Goal: Task Accomplishment & Management: Manage account settings

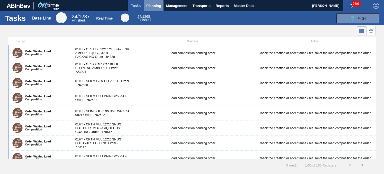
click at [147, 8] on span "Planning" at bounding box center [153, 6] width 15 height 6
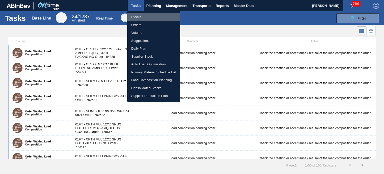
click at [137, 17] on li "Stocks" at bounding box center [153, 17] width 53 height 8
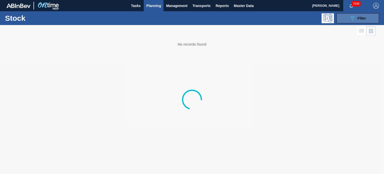
click at [345, 21] on button "089F7B8B-B2A5-4AFE-B5C0-19BA573D28AC Filter" at bounding box center [358, 18] width 43 height 10
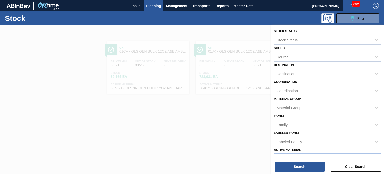
scroll to position [45, 0]
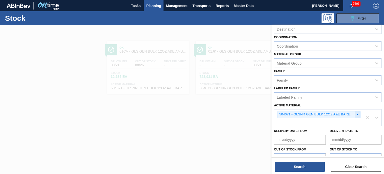
click at [359, 115] on div at bounding box center [358, 114] width 6 height 6
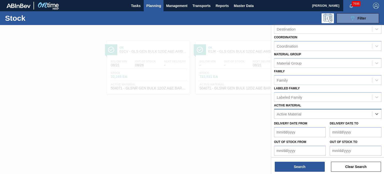
paste Material "878488"
type Material "878488"
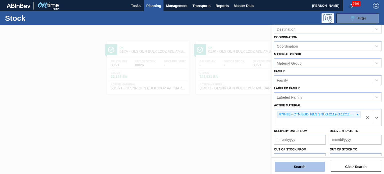
click at [287, 167] on button "Search" at bounding box center [300, 167] width 50 height 10
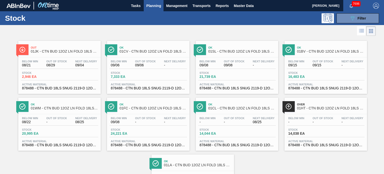
click at [304, 105] on span "Over" at bounding box center [331, 104] width 68 height 3
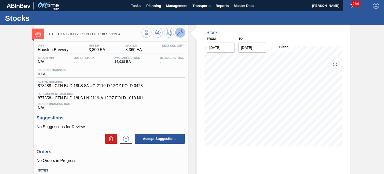
click at [181, 35] on icon at bounding box center [180, 33] width 6 height 6
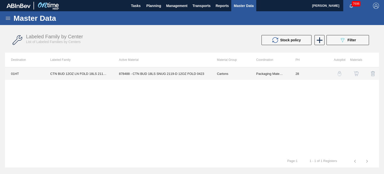
click at [220, 69] on td "Cartons" at bounding box center [230, 73] width 39 height 13
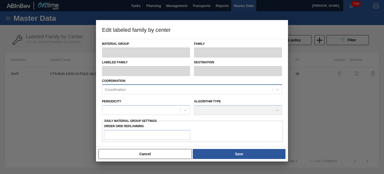
type input "Cartons"
type input "Folding Cartons"
type input "CTN BUD 12OZ LN FOLD 18LS 2119-A"
type input "01HT - Houston Brewery"
type input "28"
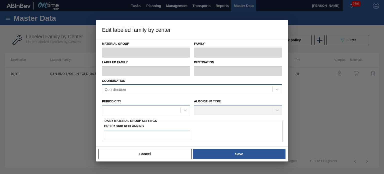
type input "3,800"
type input "8,360"
type input "68"
type input "6,901"
checkbox input "true"
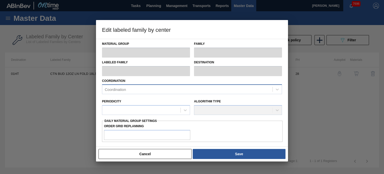
checkbox input "true"
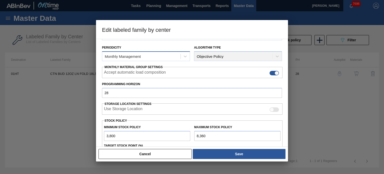
scroll to position [55, 0]
drag, startPoint x: 213, startPoint y: 135, endPoint x: 157, endPoint y: 138, distance: 56.1
click at [157, 138] on div "Minimum Stock Policy 3,800 Maximum Stock Policy 8,360" at bounding box center [192, 131] width 181 height 19
type input "1"
type input "1,217"
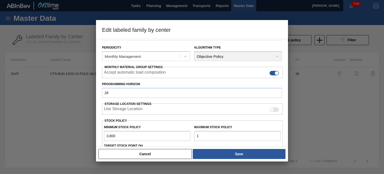
type input "15"
type input "1,226"
type input "152"
type input "1,319"
type input "1,520"
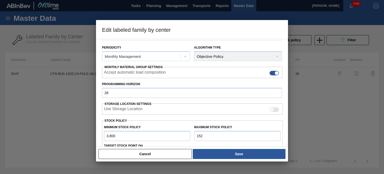
type input "2,250"
type input "15,202"
type input "11,553"
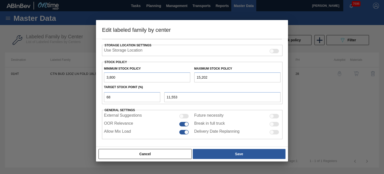
scroll to position [113, 0]
type input "15,202"
drag, startPoint x: 117, startPoint y: 94, endPoint x: 79, endPoint y: 95, distance: 38.3
click at [79, 95] on div "Edit labeled family by center Material Group Cartons Family Folding Cartons Lab…" at bounding box center [192, 87] width 384 height 174
type input "2"
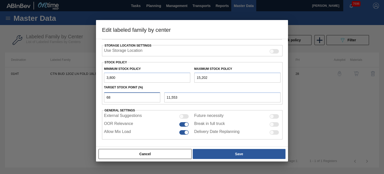
type input "4,028"
type input "20"
type input "6,080"
type input "2"
type input "4,028"
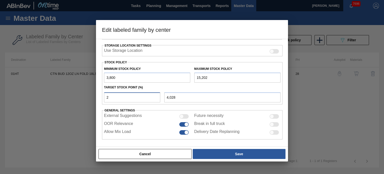
type input "25"
type input "6,651"
type input "2"
type input "4,028"
type input "3,800"
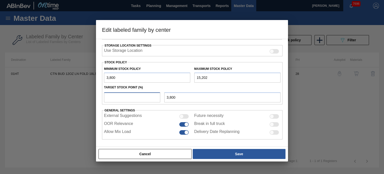
type input "3"
type input "4,142"
type input "35"
type input "7,791"
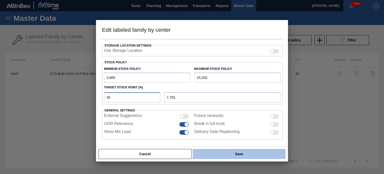
type input "35"
click at [234, 152] on button "Save" at bounding box center [239, 154] width 93 height 10
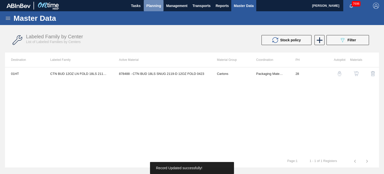
click at [163, 5] on button "Planning" at bounding box center [154, 5] width 20 height 11
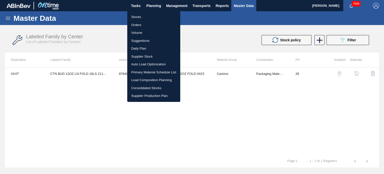
click at [147, 17] on li "Stocks" at bounding box center [153, 17] width 53 height 8
